Goal: Information Seeking & Learning: Learn about a topic

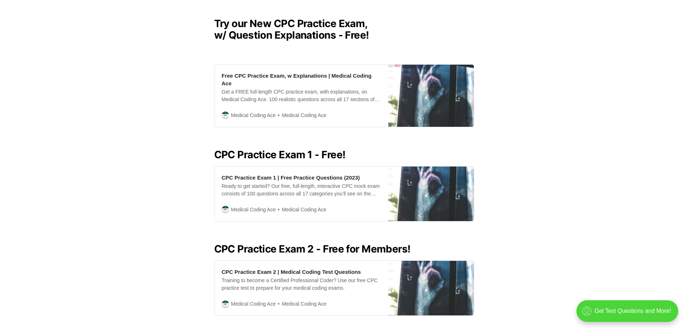
scroll to position [217, 0]
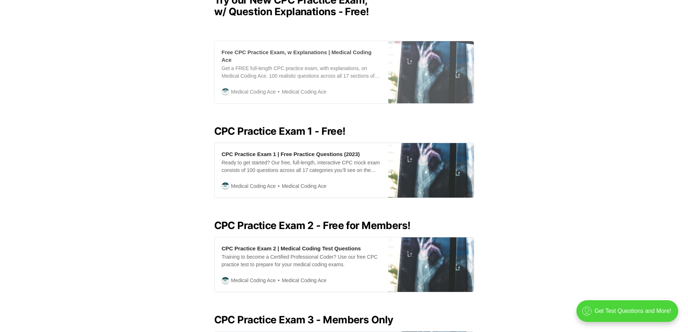
click at [306, 51] on div "Free CPC Practice Exam, w Explanations | Medical Coding Ace" at bounding box center [301, 55] width 159 height 15
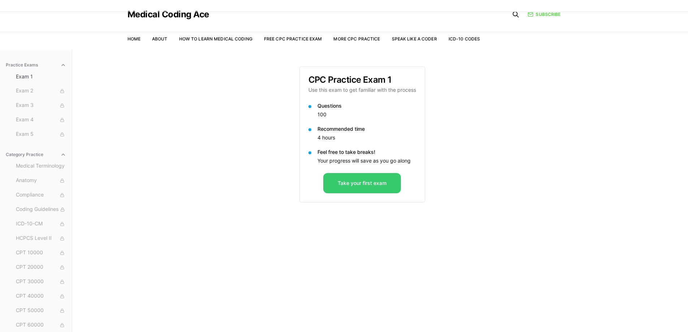
click at [346, 180] on button "Take your first exam" at bounding box center [362, 183] width 78 height 20
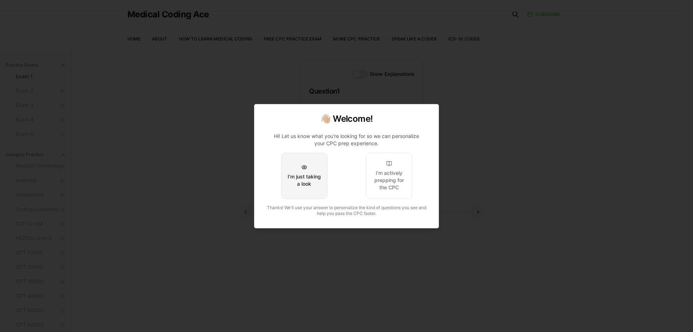
click at [301, 181] on div "I'm just taking a look" at bounding box center [304, 180] width 34 height 14
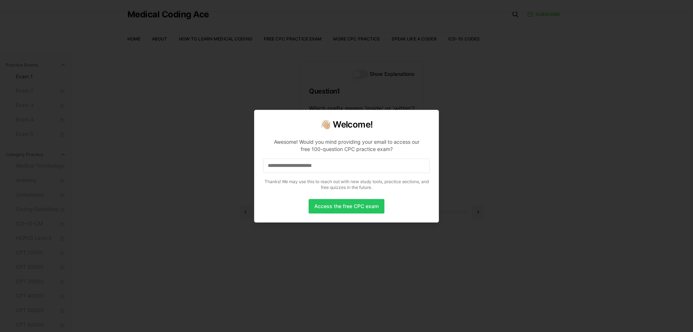
click at [303, 166] on input at bounding box center [346, 165] width 167 height 14
click at [353, 209] on button "Access the free CPC exam" at bounding box center [347, 206] width 76 height 14
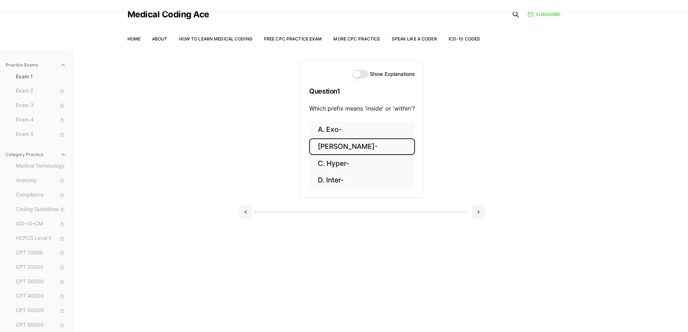
click at [332, 147] on button "[PERSON_NAME]-" at bounding box center [362, 146] width 106 height 17
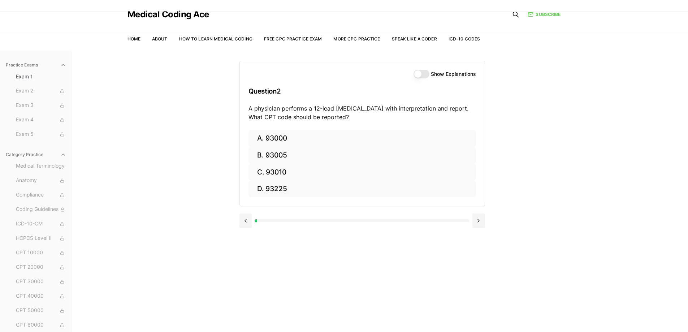
click at [428, 72] on button "Show Explanations" at bounding box center [421, 74] width 16 height 9
click at [247, 222] on button at bounding box center [245, 220] width 13 height 14
